Goal: Task Accomplishment & Management: Complete application form

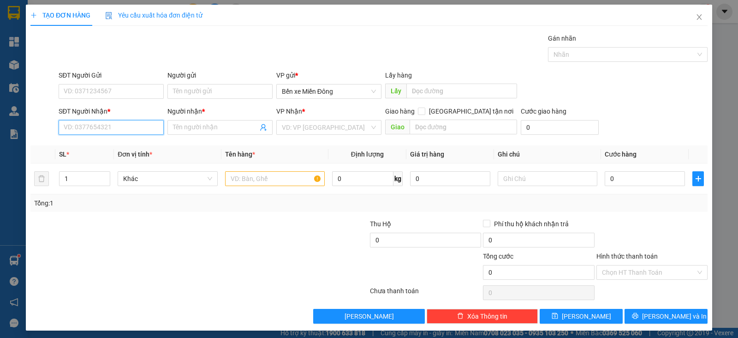
click at [136, 124] on input "SĐT Người Nhận *" at bounding box center [111, 127] width 105 height 15
click at [121, 144] on div "0979432405 - THI" at bounding box center [110, 145] width 93 height 10
type input "0979432405"
type input "THI"
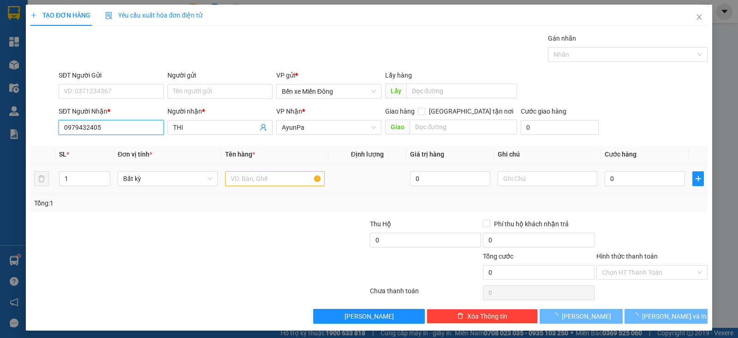
type input "0979432405"
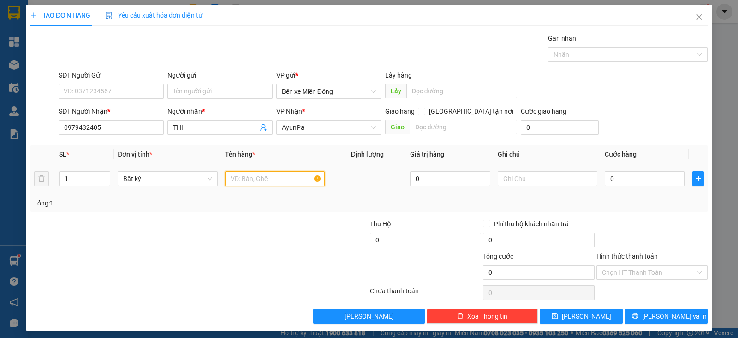
click at [244, 181] on input "text" at bounding box center [275, 178] width 100 height 15
type input "kiện"
click at [610, 181] on input "0" at bounding box center [645, 178] width 80 height 15
type input "004"
type input "4"
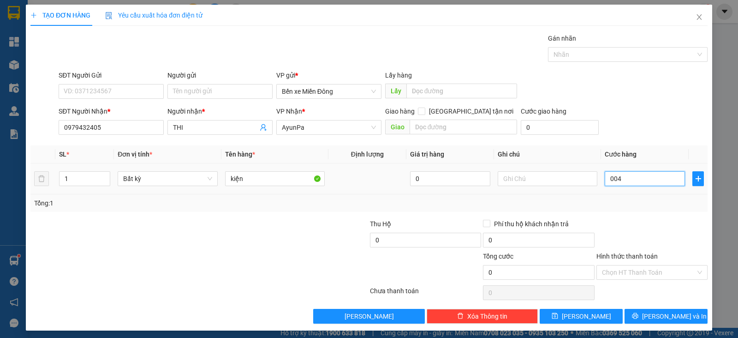
type input "4"
type input "0.040"
type input "40"
type input "40.000"
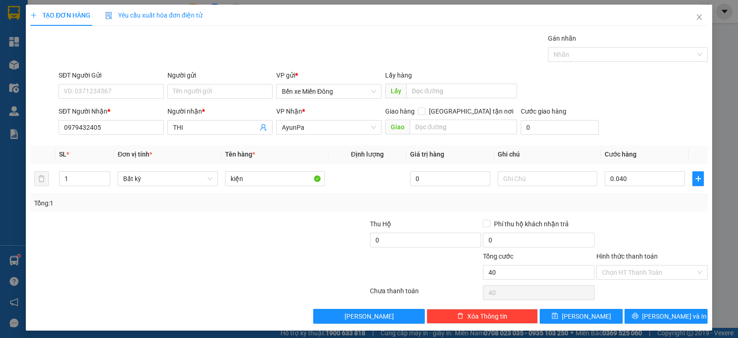
type input "40.000"
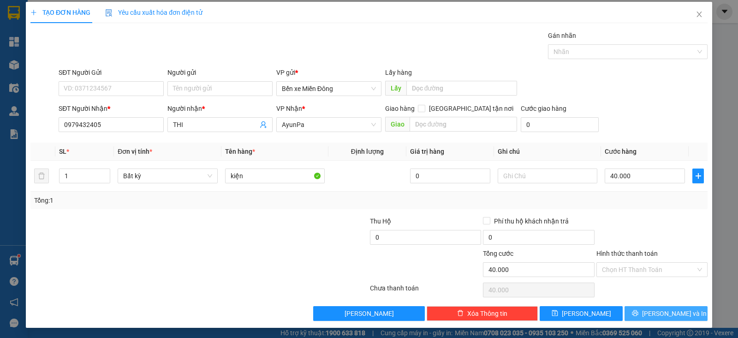
click at [671, 312] on span "Lưu và In" at bounding box center [674, 313] width 65 height 10
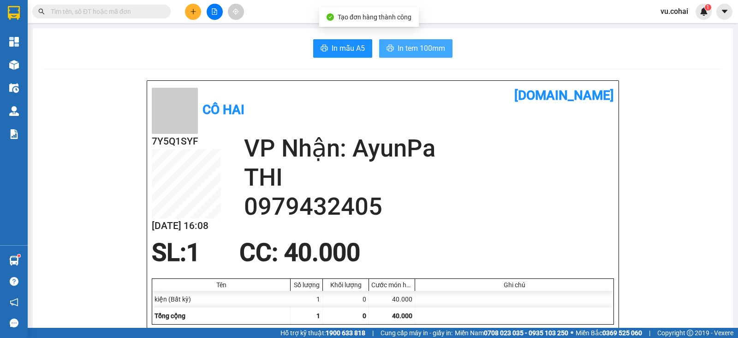
click at [412, 49] on span "In tem 100mm" at bounding box center [422, 48] width 48 height 12
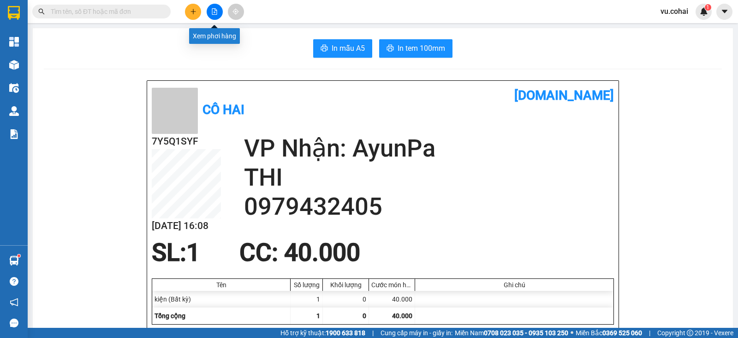
click at [219, 8] on button at bounding box center [215, 12] width 16 height 16
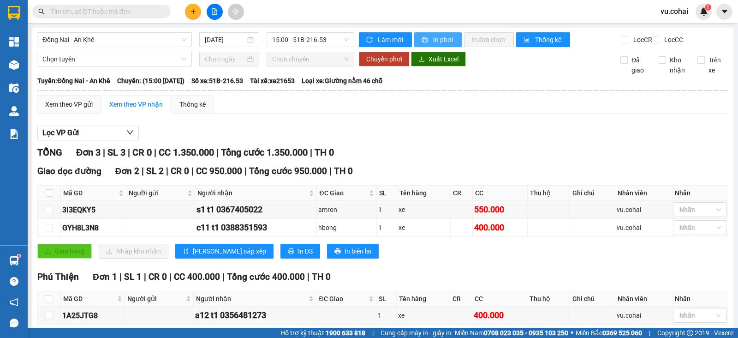
click at [440, 41] on span "In phơi" at bounding box center [443, 40] width 21 height 10
click at [567, 284] on div "Phú Thiện Đơn 1 | SL 1 | CR 0 | CC 400.000 | Tổng cước 400.000 | TH 0" at bounding box center [382, 277] width 691 height 14
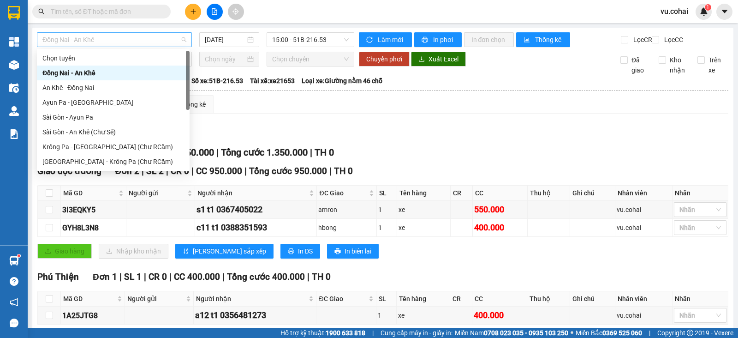
click at [171, 41] on span "Đồng Nai - An Khê" at bounding box center [114, 40] width 144 height 14
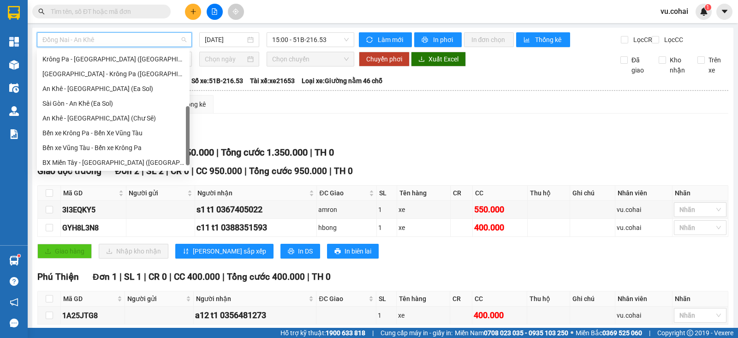
scroll to position [133, 0]
drag, startPoint x: 188, startPoint y: 64, endPoint x: 187, endPoint y: 123, distance: 59.0
click at [187, 123] on div at bounding box center [188, 135] width 4 height 59
click at [152, 147] on div "BX Miền Tây - BX Krông Pa (Chơn Thành - Chư Rcăm)" at bounding box center [113, 147] width 142 height 10
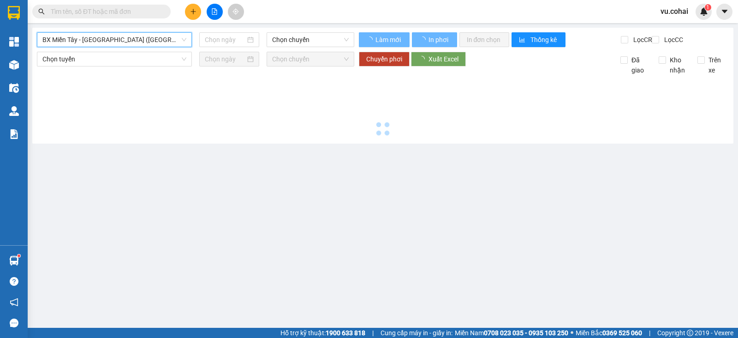
type input "11/08/2025"
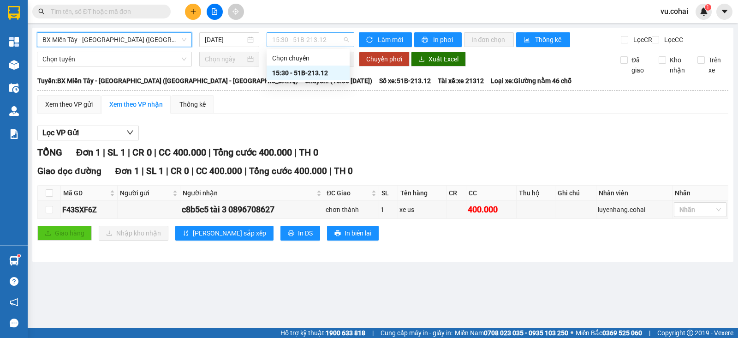
click at [321, 41] on span "15:30 - 51B-213.12" at bounding box center [310, 40] width 76 height 14
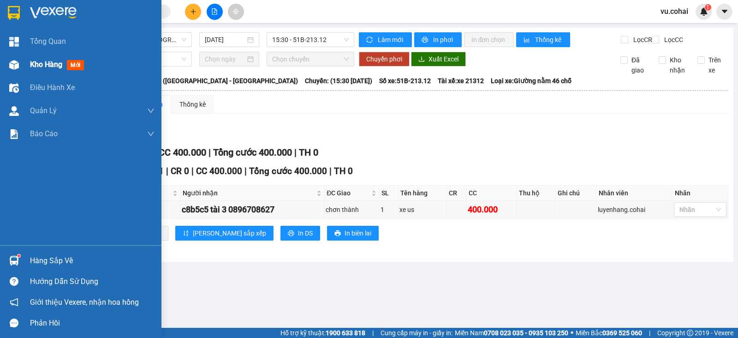
click at [29, 62] on div "Kho hàng mới" at bounding box center [80, 64] width 161 height 23
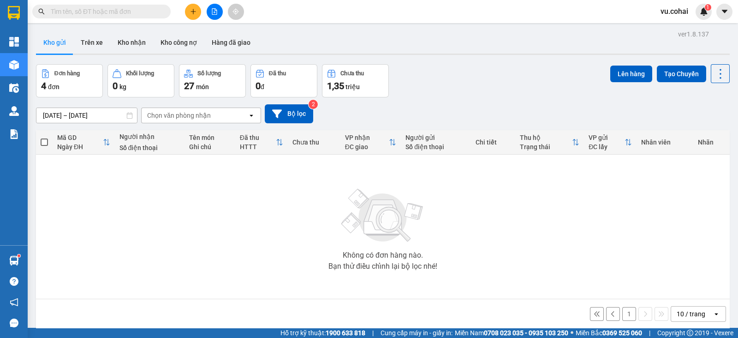
click at [148, 12] on input "text" at bounding box center [105, 11] width 109 height 10
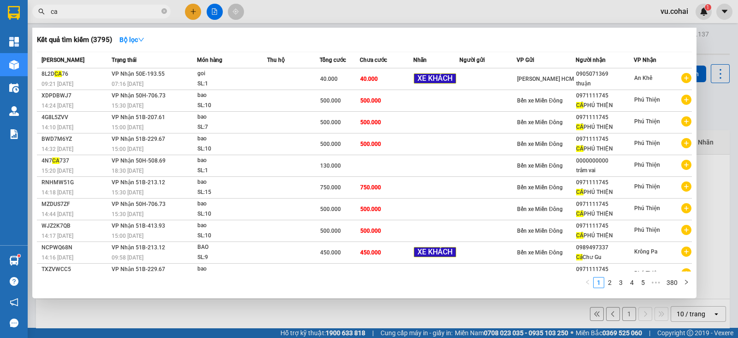
type input "ca"
click at [486, 13] on div at bounding box center [369, 169] width 738 height 338
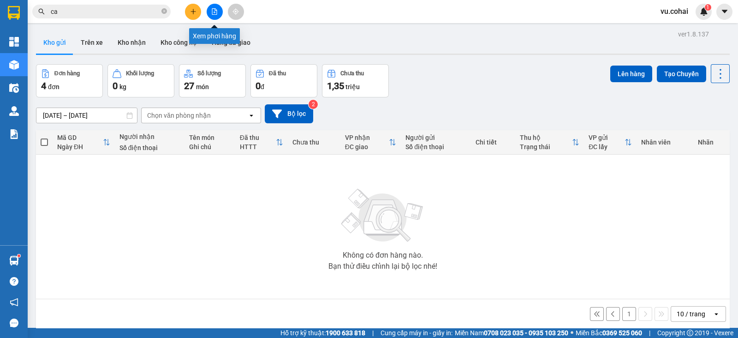
click at [214, 10] on icon "file-add" at bounding box center [214, 11] width 6 height 6
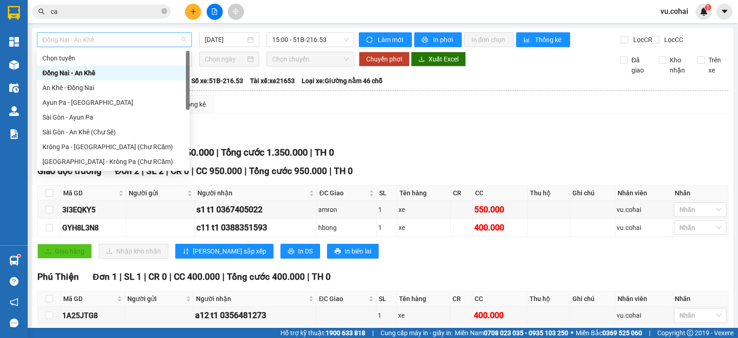
click at [149, 37] on span "Đồng Nai - An Khê" at bounding box center [114, 40] width 144 height 14
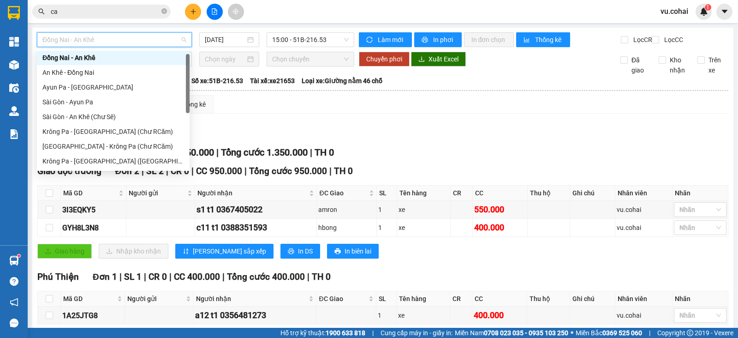
drag, startPoint x: 185, startPoint y: 68, endPoint x: 185, endPoint y: 76, distance: 7.8
click at [186, 76] on div at bounding box center [188, 83] width 4 height 59
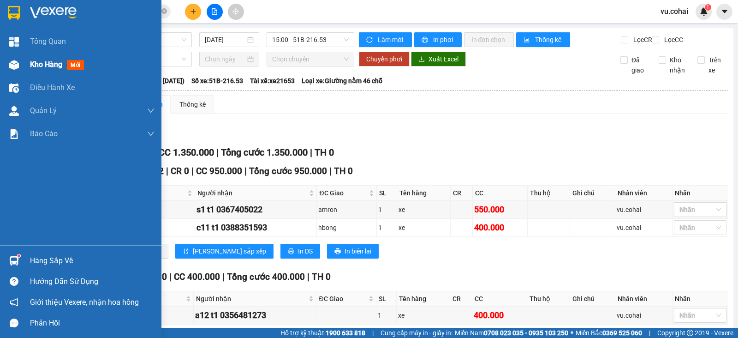
click at [12, 65] on img at bounding box center [14, 65] width 10 height 10
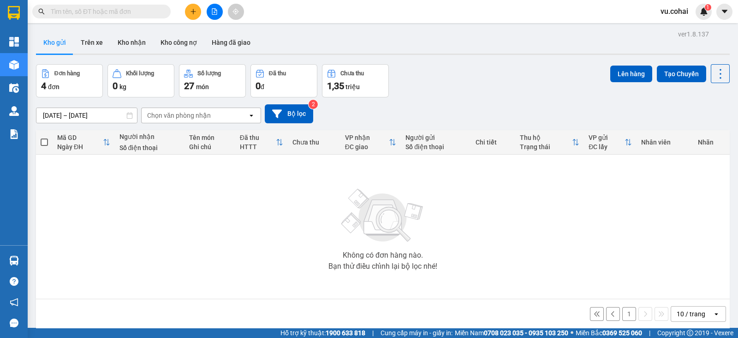
scroll to position [42, 0]
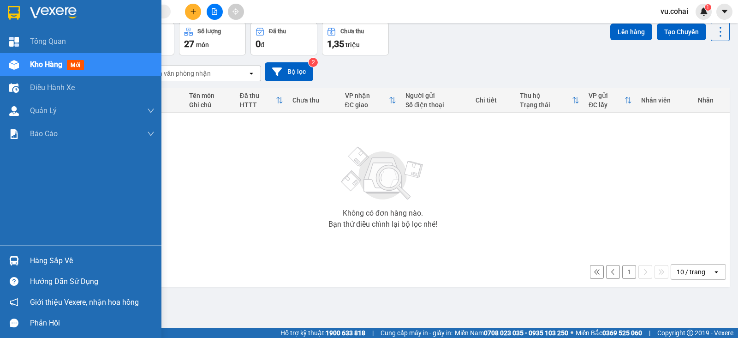
click at [55, 70] on div "Kho hàng mới" at bounding box center [92, 64] width 125 height 23
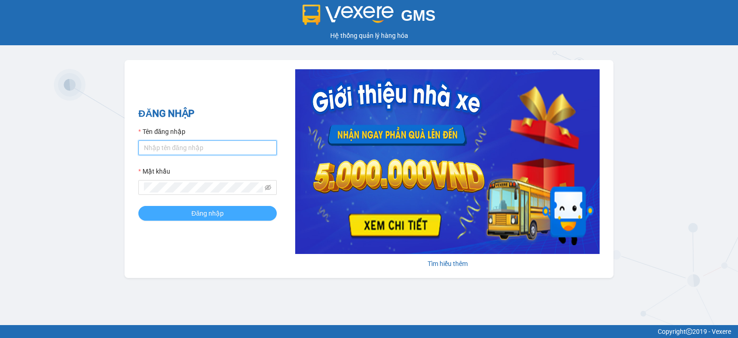
type input "vu.cohai"
click at [220, 211] on span "Đăng nhập" at bounding box center [207, 213] width 32 height 10
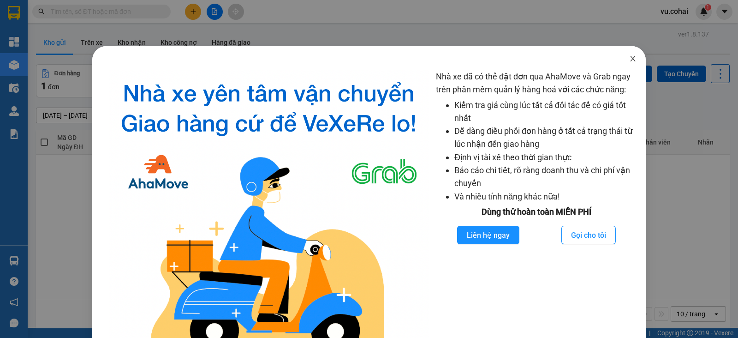
click at [629, 58] on span "Close" at bounding box center [633, 59] width 26 height 26
